Goal: Task Accomplishment & Management: Use online tool/utility

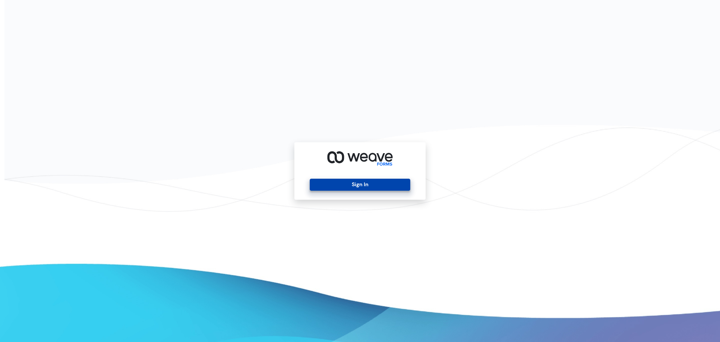
click at [355, 187] on button "Sign In" at bounding box center [360, 184] width 100 height 12
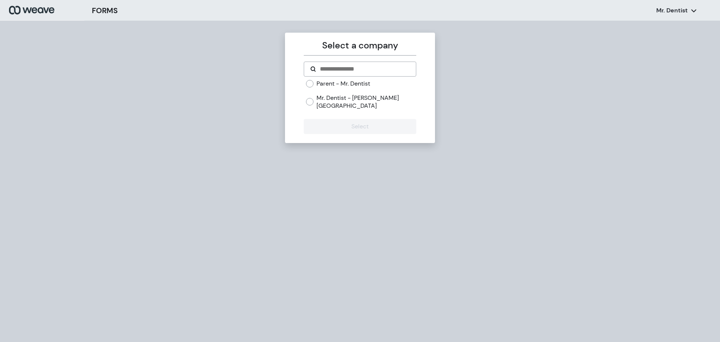
click at [354, 85] on label "Parent - Mr. Dentist" at bounding box center [343, 83] width 54 height 8
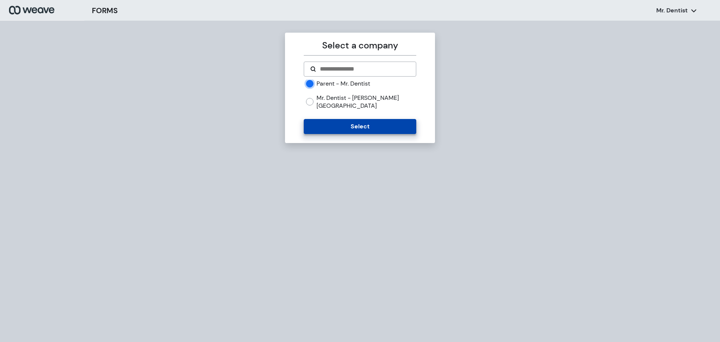
click at [361, 119] on button "Select" at bounding box center [360, 126] width 112 height 15
